Goal: Task Accomplishment & Management: Complete application form

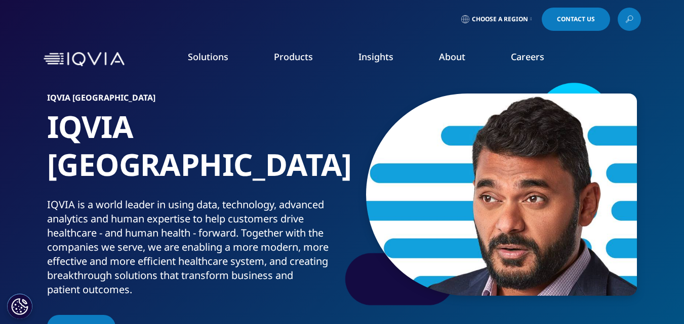
click at [86, 323] on span "CONTACT US" at bounding box center [81, 327] width 38 height 9
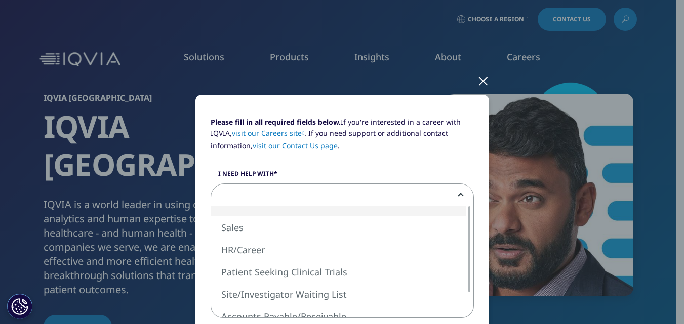
click at [304, 201] on span at bounding box center [342, 195] width 262 height 23
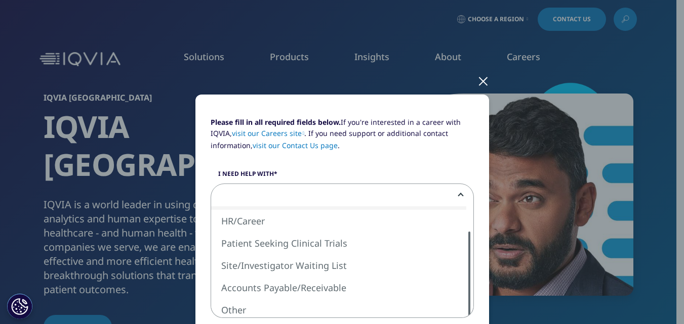
click at [469, 292] on div at bounding box center [469, 275] width 8 height 86
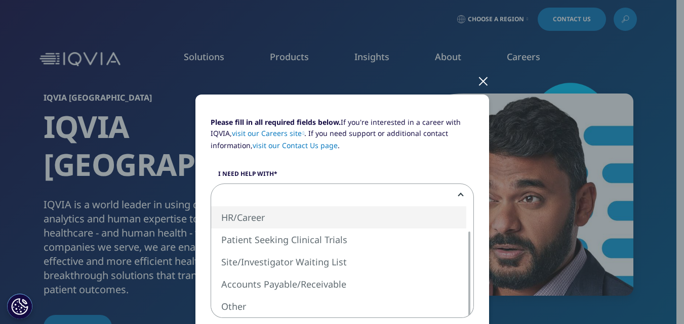
select select "HR Career"
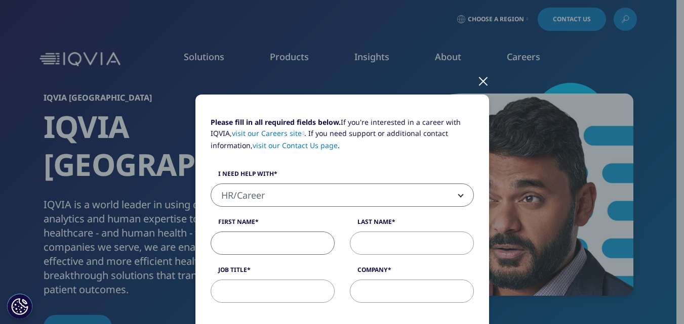
click at [259, 240] on input "First Name" at bounding box center [273, 243] width 124 height 23
type input "Vikas"
click at [373, 248] on input "Last Name" at bounding box center [412, 243] width 124 height 23
type input "[PERSON_NAME]"
click at [262, 285] on input "Job Title" at bounding box center [273, 291] width 124 height 23
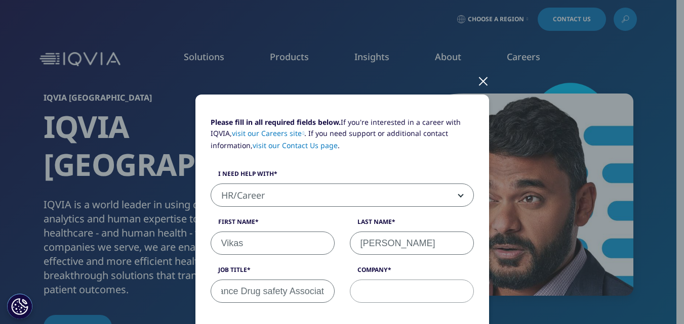
scroll to position [0, 65]
click at [263, 285] on input "Pharmacovigilance Drug safety Associate" at bounding box center [273, 291] width 124 height 23
type input "Pharmacovigilance Drug safety Associate"
click at [384, 285] on input "Company" at bounding box center [412, 291] width 124 height 23
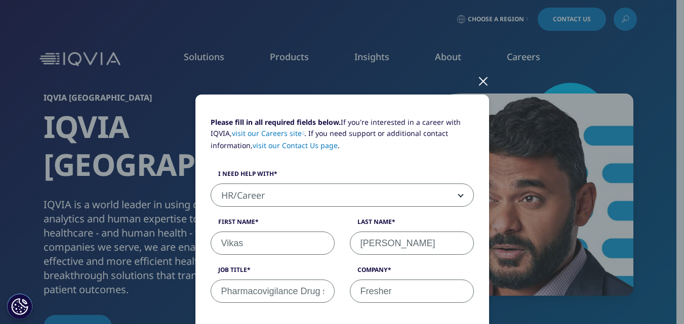
type input "Fresher"
click at [476, 262] on div "Please fill in all required fields below. If you're interested in a career with…" at bounding box center [342, 215] width 278 height 197
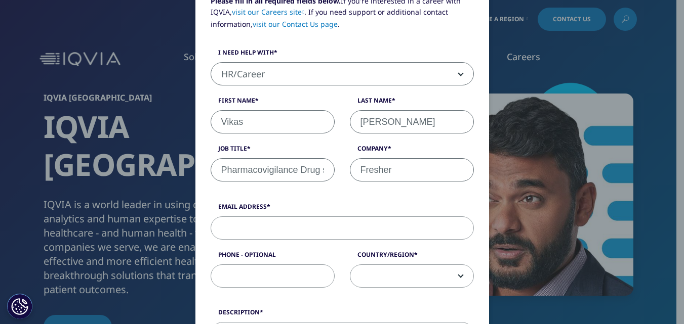
scroll to position [142, 0]
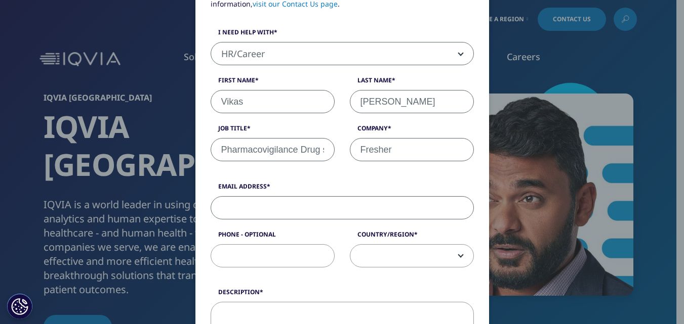
click at [241, 204] on input "Email Address" at bounding box center [342, 207] width 263 height 23
type input "[EMAIL_ADDRESS][DOMAIN_NAME]"
type input "08053360975"
select select "[GEOGRAPHIC_DATA]"
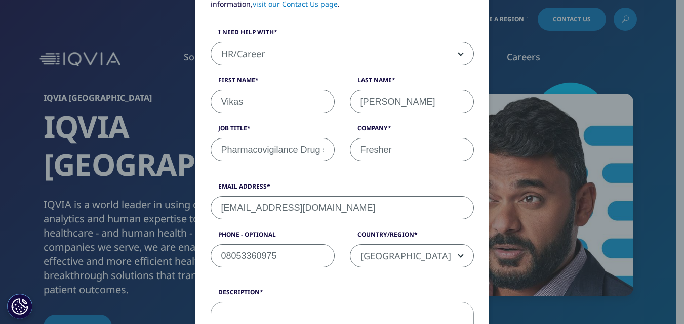
click at [299, 279] on form "Please fill in all required fields below. If you're interested in a career with…" at bounding box center [342, 274] width 263 height 598
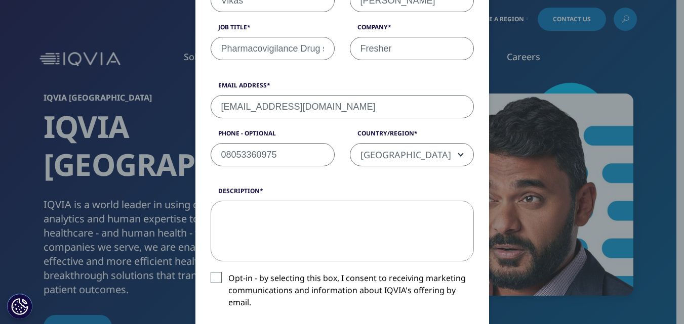
scroll to position [263, 0]
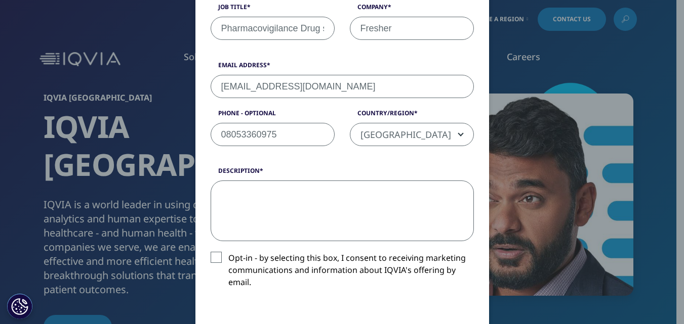
click at [244, 186] on textarea "Description" at bounding box center [342, 211] width 263 height 61
type textarea "H"
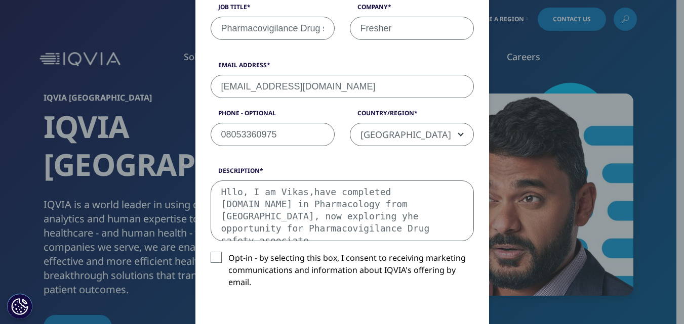
click at [443, 212] on textarea "Hllo, I am Vikas,have completed [DOMAIN_NAME] in Pharmacology from [GEOGRAPHIC_…" at bounding box center [342, 211] width 263 height 61
click at [268, 228] on textarea "Hllo, I am Vikas,have completed [DOMAIN_NAME] in Pharmacology from [GEOGRAPHIC_…" at bounding box center [342, 211] width 263 height 61
click at [240, 228] on textarea "Hllo, I am Vikas,have completed [DOMAIN_NAME] in Pharmacology from [GEOGRAPHIC_…" at bounding box center [342, 211] width 263 height 61
click at [269, 227] on textarea "Hllo, I am Vikas,have completed [DOMAIN_NAME] in Pharmacology from [GEOGRAPHIC_…" at bounding box center [342, 211] width 263 height 61
click at [374, 233] on textarea "Hllo, I am Vikas,have completed [DOMAIN_NAME] in Pharmacology from [GEOGRAPHIC_…" at bounding box center [342, 211] width 263 height 61
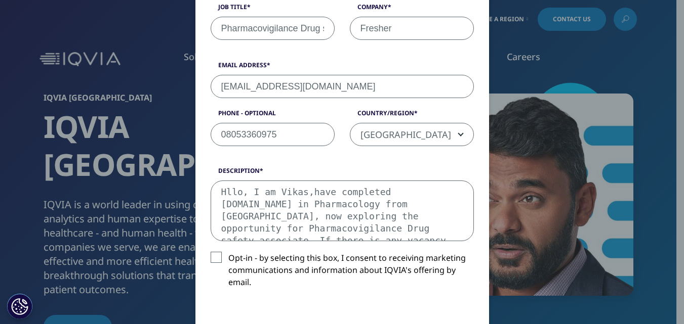
click at [432, 228] on textarea "Hllo, I am Vikas,have completed [DOMAIN_NAME] in Pharmacology from [GEOGRAPHIC_…" at bounding box center [342, 211] width 263 height 61
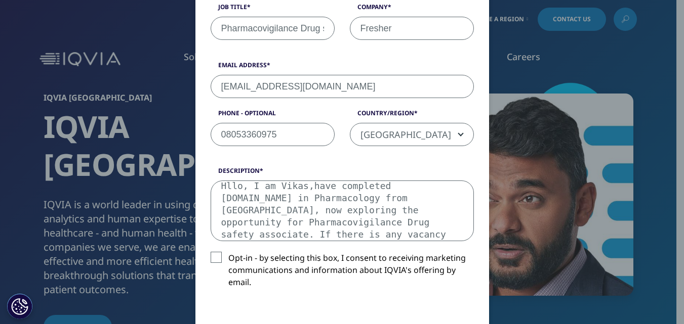
type textarea "Hllo, I am Vikas,have completed [DOMAIN_NAME] in Pharmacology from [GEOGRAPHIC_…"
click at [211, 258] on label "Opt-in - by selecting this box, I consent to receiving marketing communications…" at bounding box center [342, 273] width 263 height 42
click at [228, 252] on input "Opt-in - by selecting this box, I consent to receiving marketing communications…" at bounding box center [228, 252] width 0 height 0
click at [292, 283] on label "Opt-in - by selecting this box, I consent to receiving marketing communications…" at bounding box center [342, 273] width 263 height 42
click at [228, 252] on input "Opt-in - by selecting this box, I consent to receiving marketing communications…" at bounding box center [228, 252] width 0 height 0
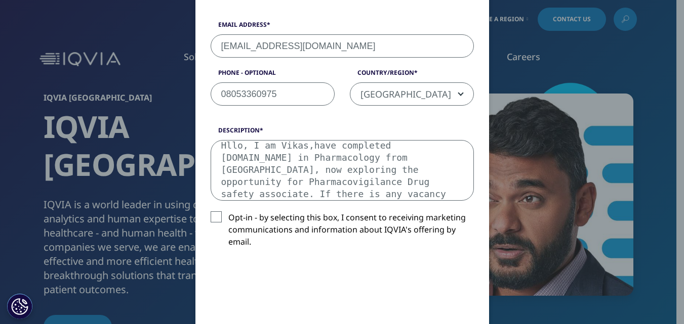
scroll to position [344, 0]
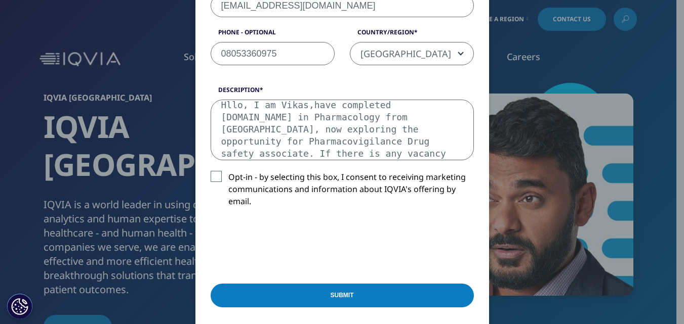
click at [406, 214] on div "Description Hllo, I am Vikas,have completed [DOMAIN_NAME] in Pharmacology from …" at bounding box center [342, 155] width 278 height 138
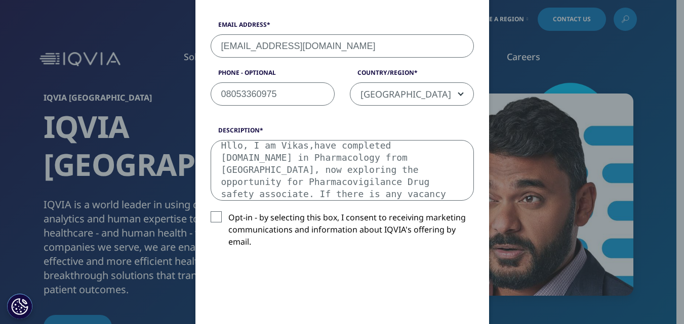
scroll to position [283, 0]
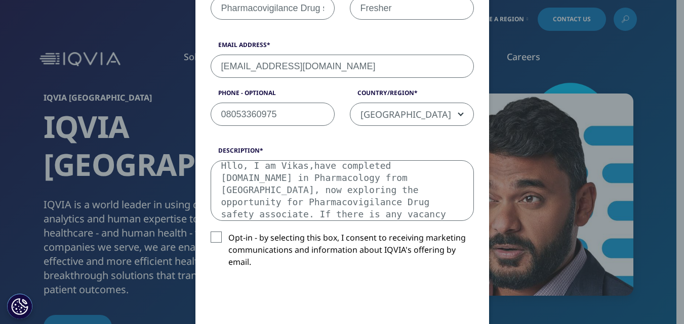
click at [215, 239] on label "Opt-in - by selecting this box, I consent to receiving marketing communications…" at bounding box center [342, 253] width 263 height 42
click at [228, 232] on input "Opt-in - by selecting this box, I consent to receiving marketing communications…" at bounding box center [228, 232] width 0 height 0
click at [323, 269] on label "Opt-in - by selecting this box, I consent to receiving marketing communications…" at bounding box center [342, 253] width 263 height 42
click at [228, 232] on input "Opt-in - by selecting this box, I consent to receiving marketing communications…" at bounding box center [228, 232] width 0 height 0
click at [336, 271] on label "Opt-in - by selecting this box, I consent to receiving marketing communications…" at bounding box center [342, 253] width 263 height 42
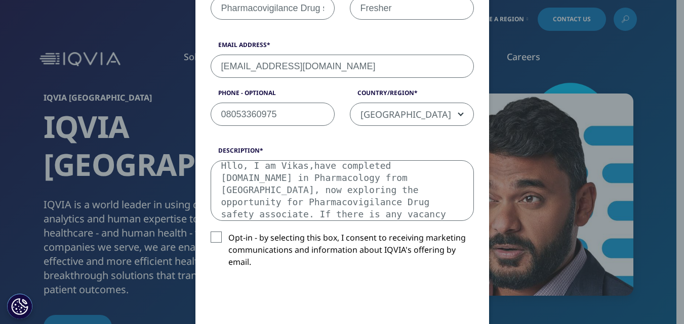
click at [228, 232] on input "Opt-in - by selecting this box, I consent to receiving marketing communications…" at bounding box center [228, 232] width 0 height 0
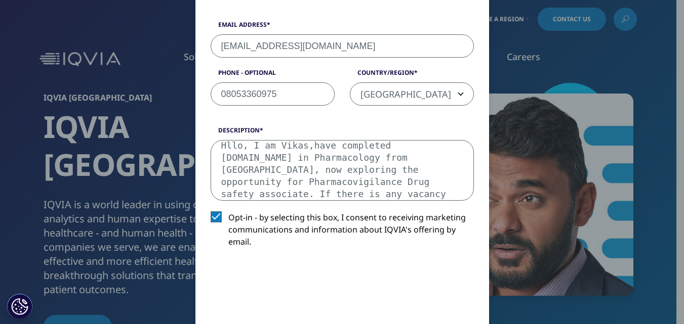
scroll to position [344, 0]
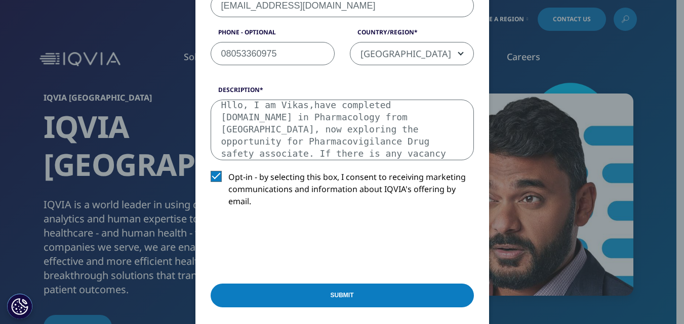
click at [357, 295] on input "Submit" at bounding box center [342, 296] width 263 height 24
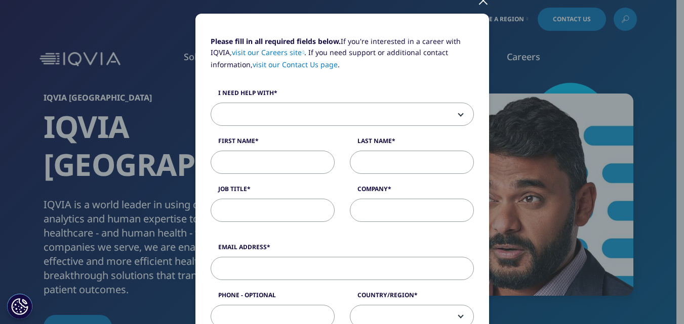
scroll to position [61, 0]
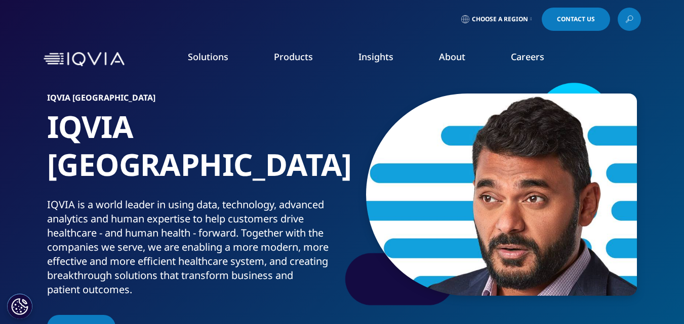
click at [576, 18] on span "Contact Us" at bounding box center [576, 19] width 38 height 6
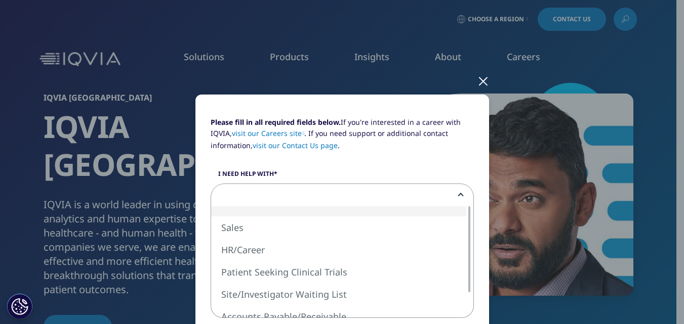
click at [336, 188] on span at bounding box center [342, 195] width 262 height 23
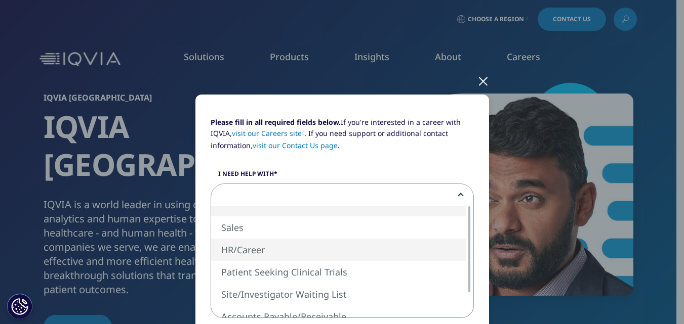
select select "HR Career"
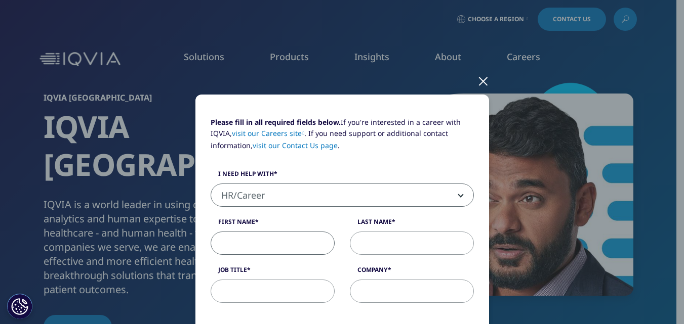
click at [250, 236] on input "First Name" at bounding box center [273, 243] width 124 height 23
type input "Vikas"
click at [369, 241] on input "Last Name" at bounding box center [412, 243] width 124 height 23
type input "[PERSON_NAME]"
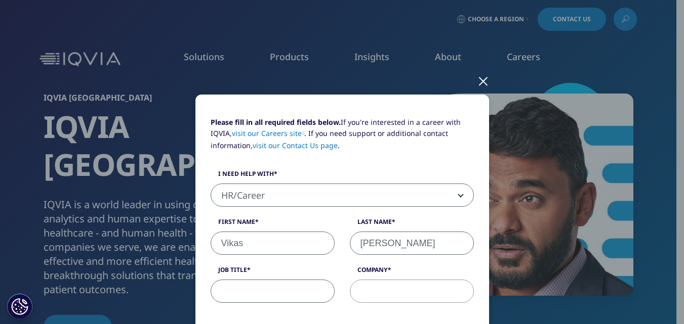
click at [289, 286] on input "Job Title" at bounding box center [273, 291] width 124 height 23
type input "Pharmacovigilance Drug safety Associate"
click at [375, 289] on input "Company" at bounding box center [412, 291] width 124 height 23
type input "Fresher"
click at [475, 266] on div "Company Fresher" at bounding box center [411, 284] width 139 height 37
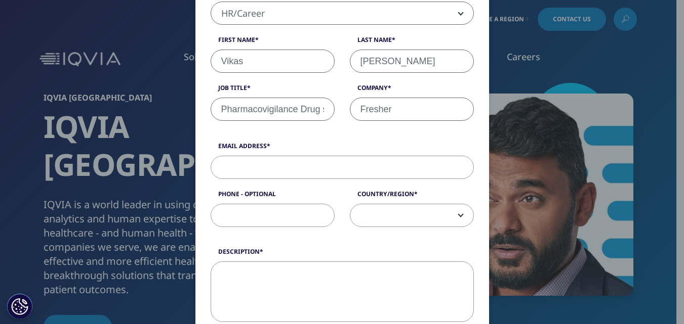
scroll to position [202, 0]
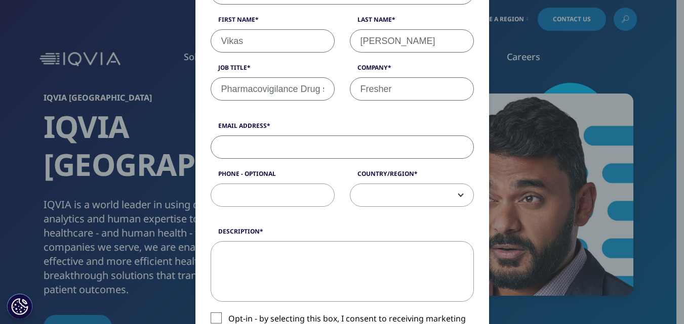
click at [302, 147] on input "Email Address" at bounding box center [342, 147] width 263 height 23
type input "[EMAIL_ADDRESS][DOMAIN_NAME]"
type input "08053360975"
select select "[GEOGRAPHIC_DATA]"
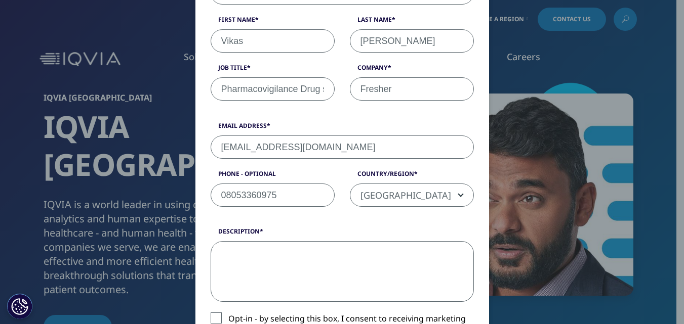
click at [266, 246] on textarea "Description" at bounding box center [342, 271] width 263 height 61
click at [229, 256] on textarea "Description" at bounding box center [342, 271] width 263 height 61
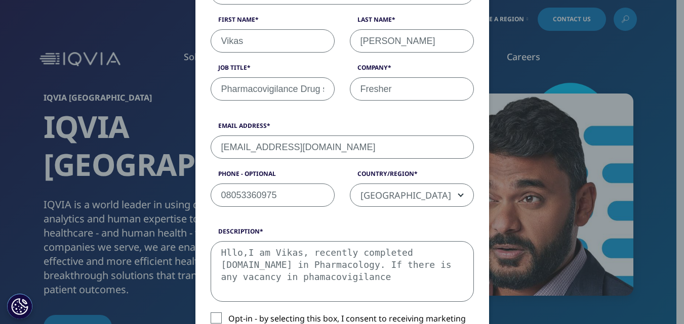
click at [306, 271] on textarea "Hllo,I am Vikas, recently completed M.Pharmacy in Pharmacology. If there is any…" at bounding box center [342, 271] width 263 height 61
click at [233, 276] on textarea "Hllo,I am Vikas, recently completed M.Pharmacy in Pharmacology. If there is any…" at bounding box center [342, 271] width 263 height 61
click at [312, 278] on textarea "Hllo,I am Vikas, recently completed M.Pharmacy in Pharmacology. If there is any…" at bounding box center [342, 271] width 263 height 61
type textarea "Hllo,I am Vikas, recently completed M.Pharmacy in Pharmacology. If there is any…"
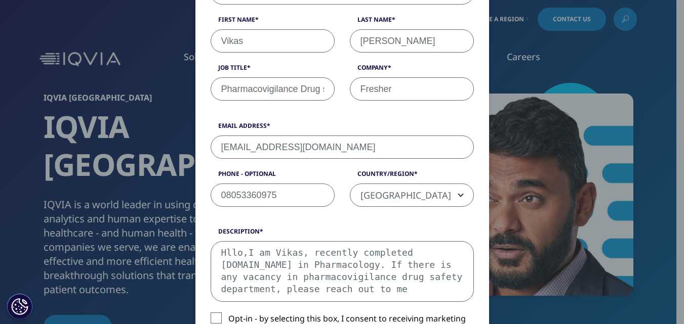
click at [228, 313] on input "Opt-in - by selecting this box, I consent to receiving marketing communications…" at bounding box center [228, 313] width 0 height 0
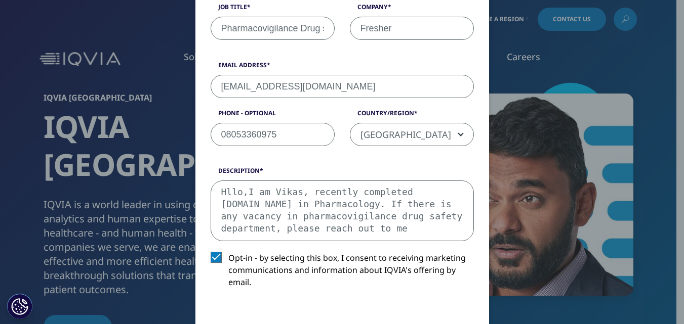
scroll to position [304, 0]
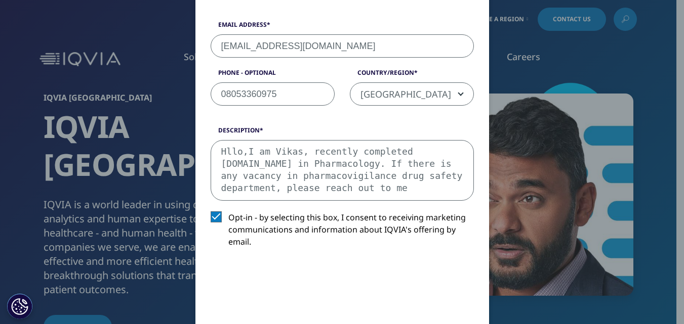
click at [302, 306] on div at bounding box center [288, 285] width 154 height 43
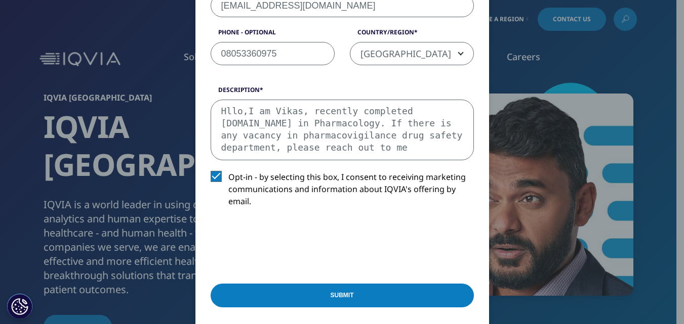
scroll to position [364, 0]
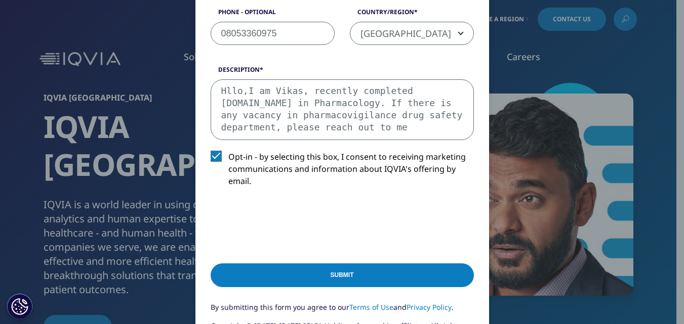
click at [357, 268] on input "Submit" at bounding box center [342, 276] width 263 height 24
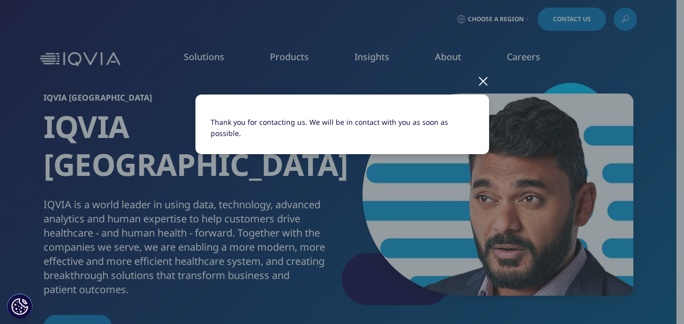
scroll to position [0, 0]
click at [479, 80] on div at bounding box center [483, 81] width 12 height 28
